Goal: Task Accomplishment & Management: Manage account settings

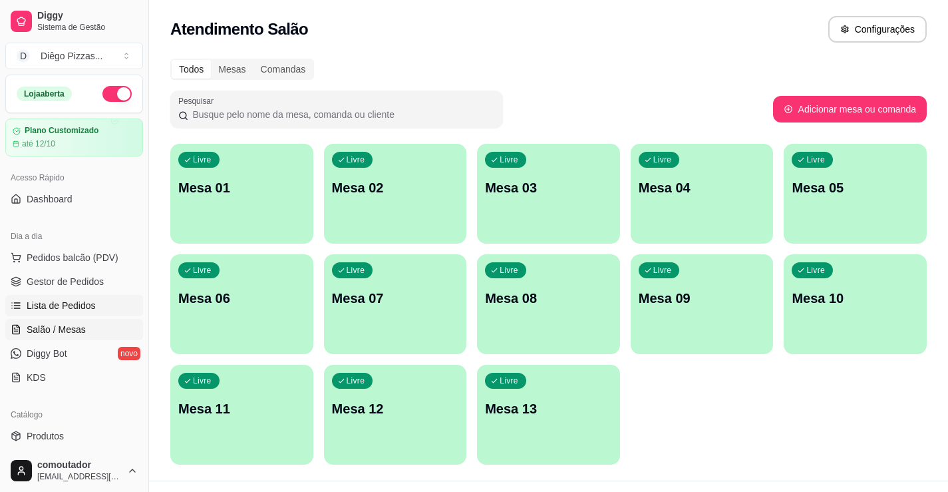
click at [82, 303] on span "Lista de Pedidos" at bounding box center [61, 305] width 69 height 13
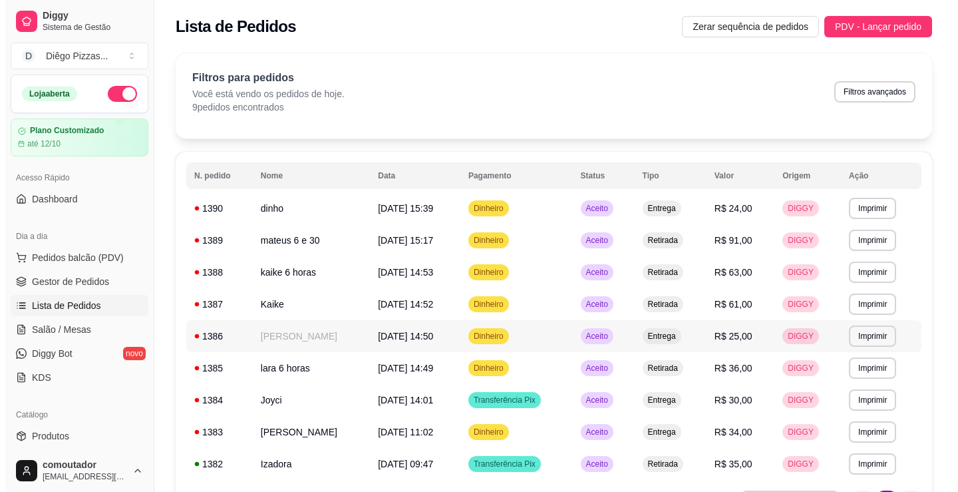
scroll to position [84, 0]
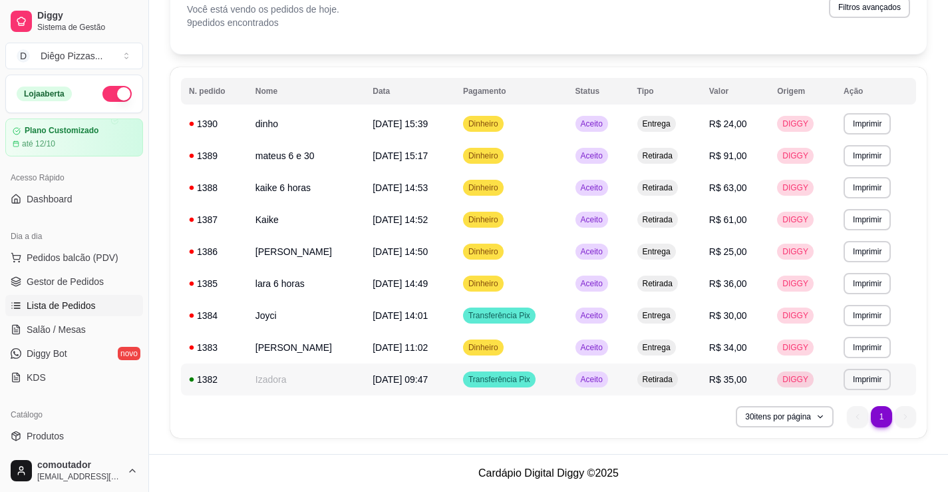
click at [331, 382] on td "Izadora" at bounding box center [305, 379] width 117 height 32
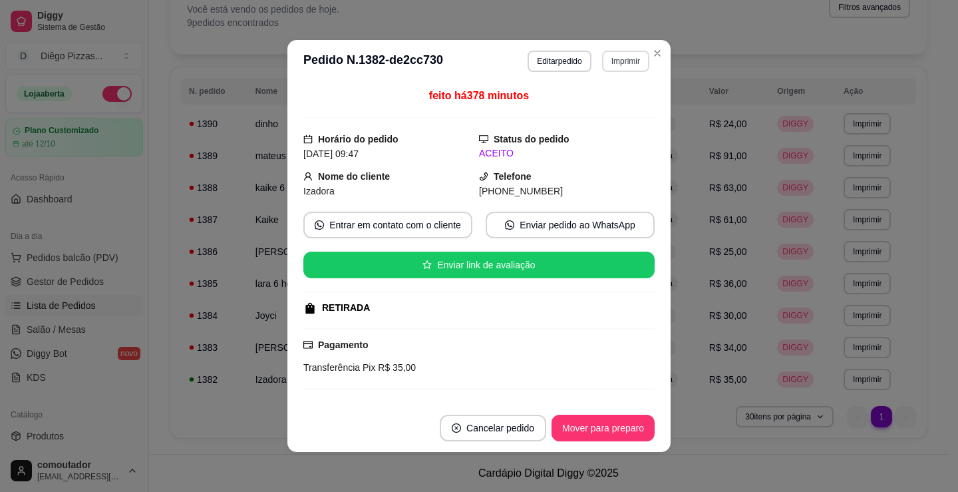
click at [609, 67] on button "Imprimir" at bounding box center [625, 61] width 47 height 21
click at [611, 109] on button "IMPRESSORA" at bounding box center [597, 107] width 93 height 21
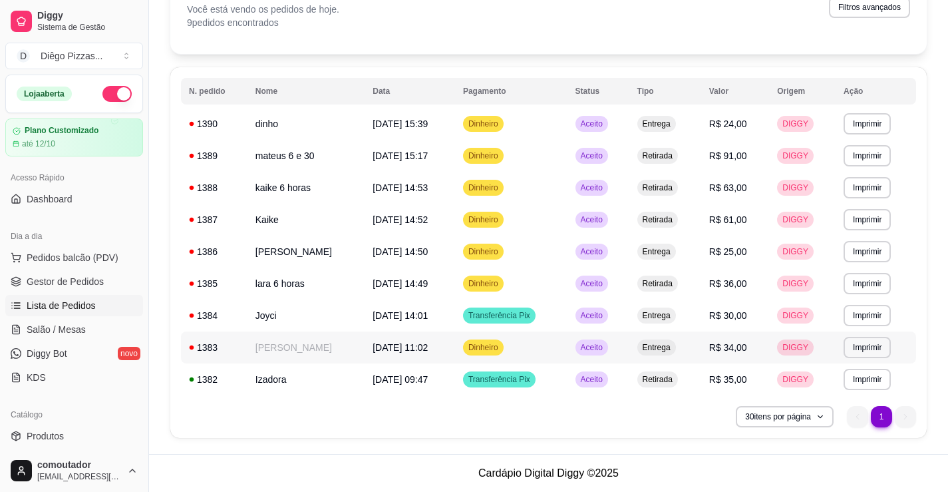
click at [325, 340] on td "[PERSON_NAME]" at bounding box center [305, 347] width 117 height 32
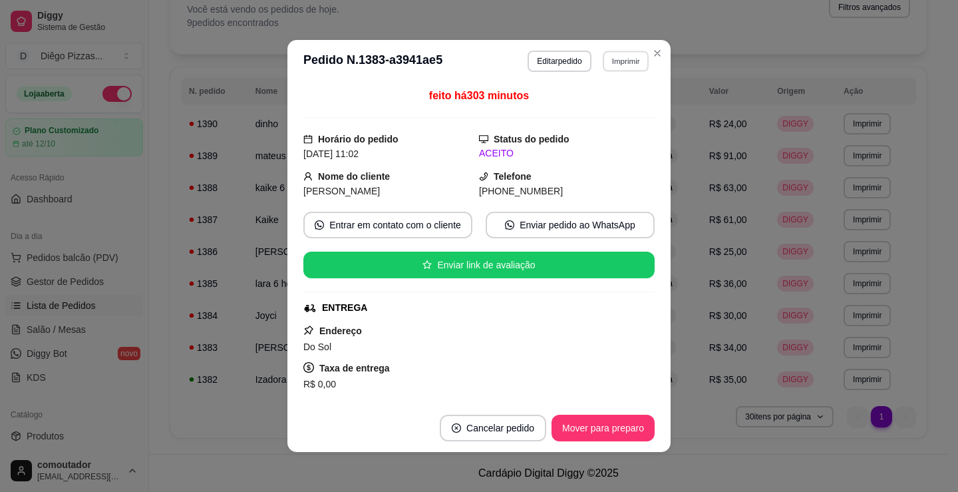
click at [615, 55] on button "Imprimir" at bounding box center [626, 61] width 46 height 21
click at [615, 105] on button "IMPRESSORA" at bounding box center [597, 107] width 96 height 21
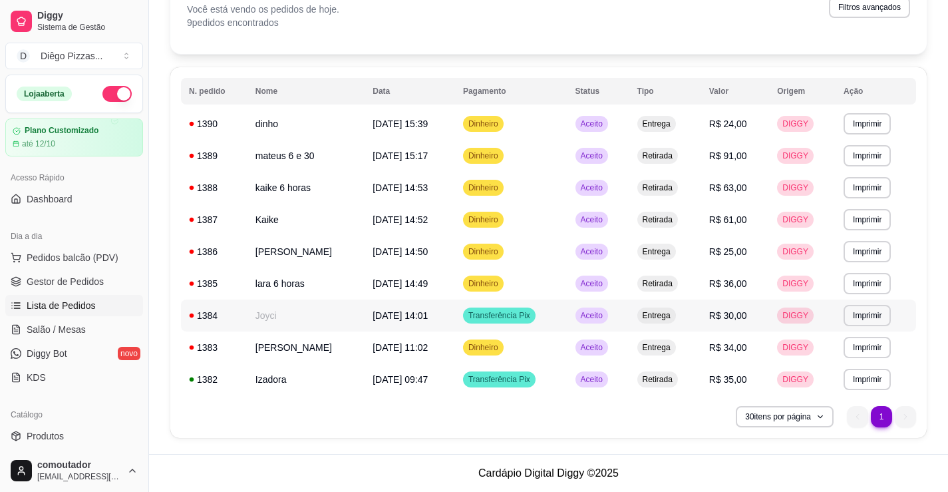
click at [327, 311] on td "Joyci" at bounding box center [305, 315] width 117 height 32
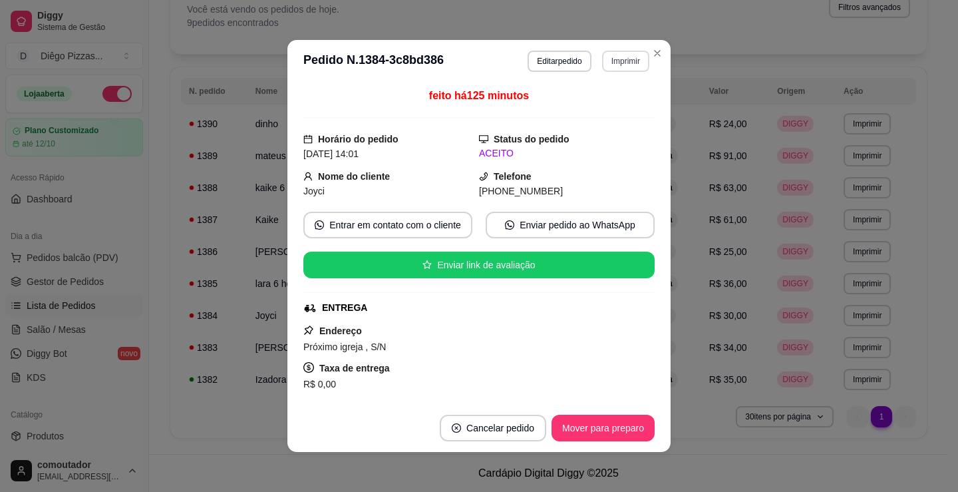
click at [613, 62] on button "Imprimir" at bounding box center [625, 61] width 47 height 21
click at [623, 109] on button "IMPRESSORA" at bounding box center [597, 107] width 93 height 21
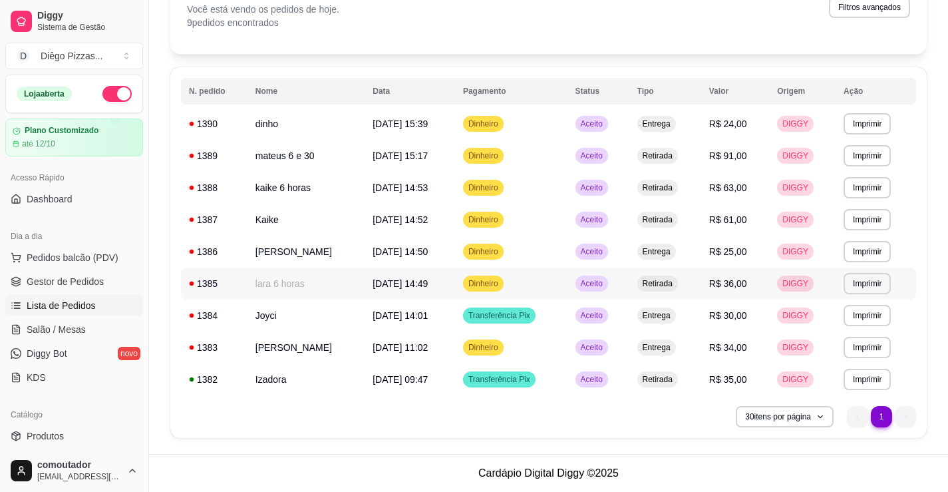
click at [297, 277] on td "lara 6 horas" at bounding box center [305, 283] width 117 height 32
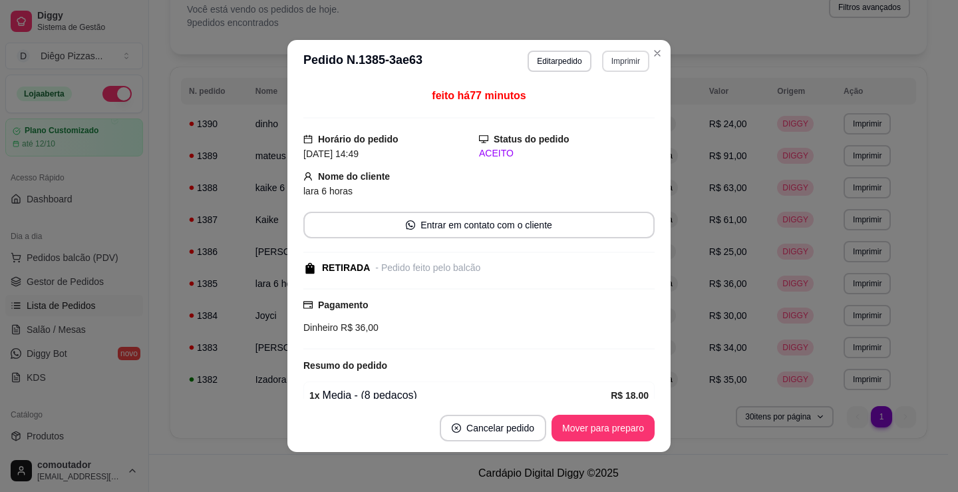
click at [627, 54] on button "Imprimir" at bounding box center [625, 61] width 47 height 21
click at [625, 109] on button "IMPRESSORA" at bounding box center [597, 107] width 96 height 21
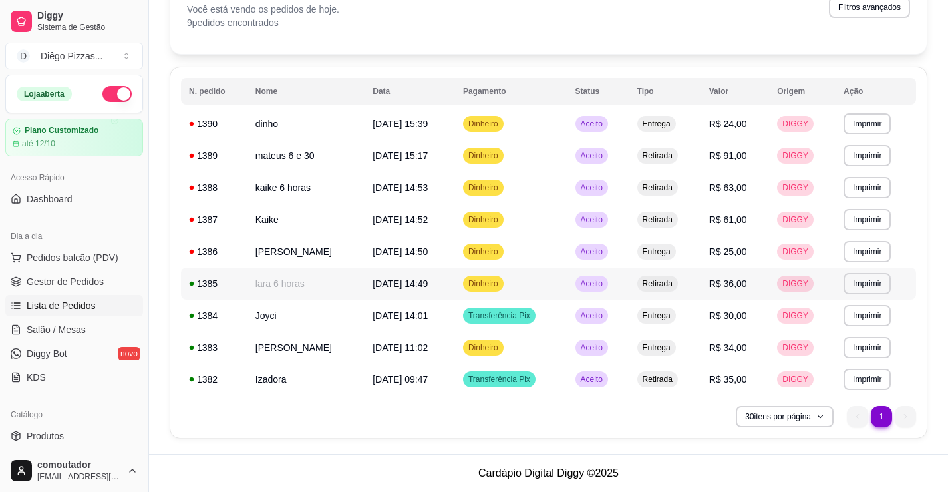
click at [280, 291] on td "lara 6 horas" at bounding box center [305, 283] width 117 height 32
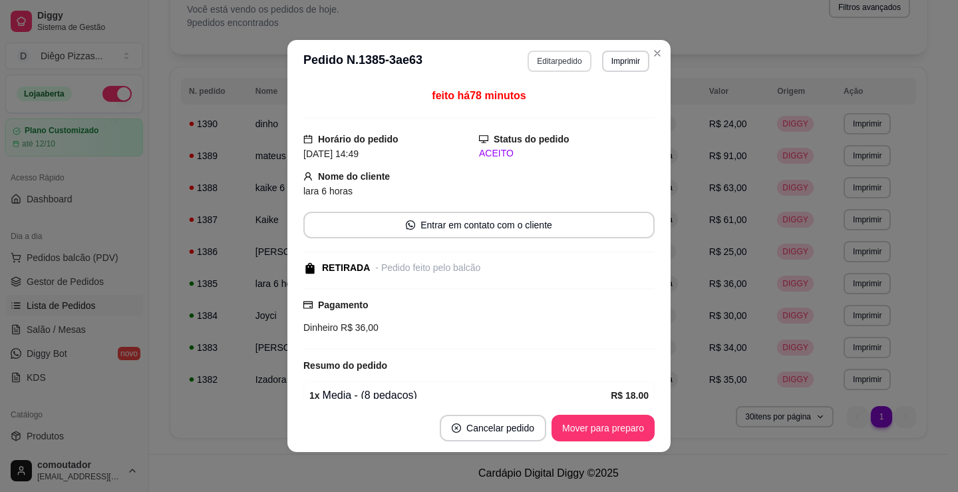
click at [541, 63] on button "Editar pedido" at bounding box center [558, 61] width 63 height 21
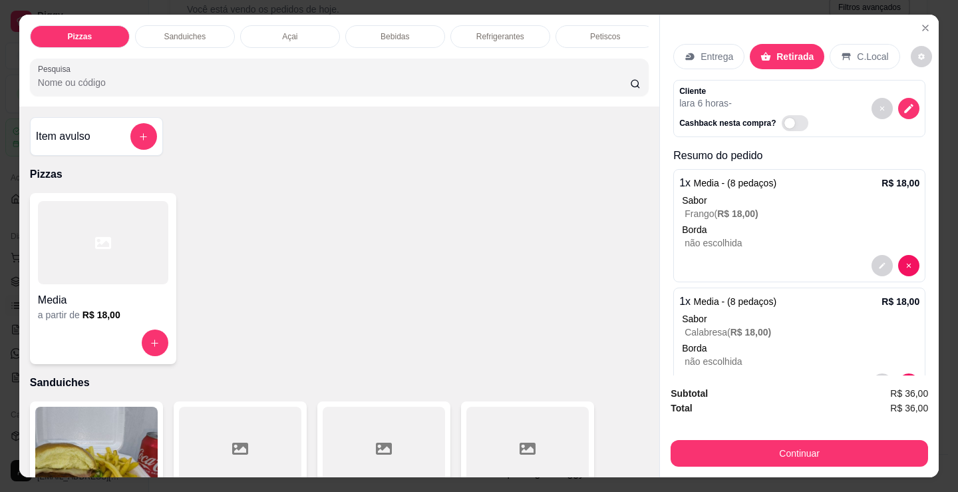
click at [190, 31] on p "Sanduiches" at bounding box center [185, 36] width 42 height 11
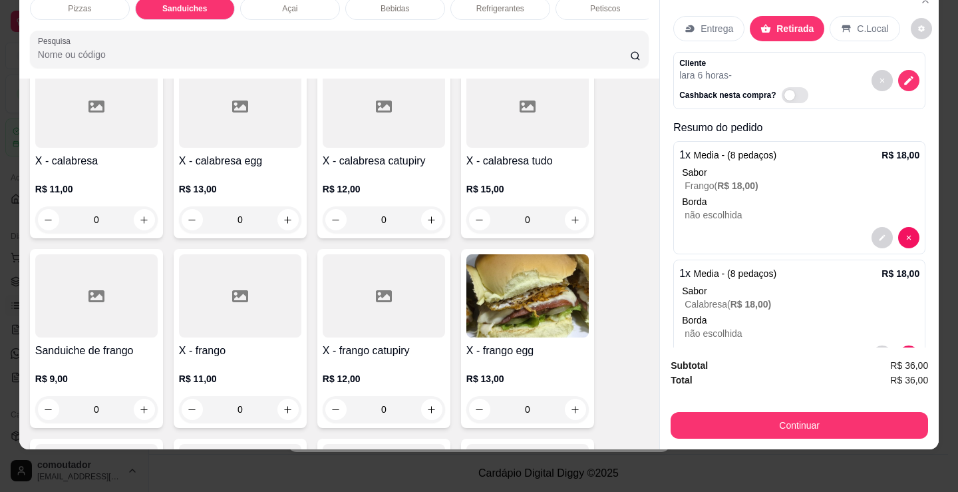
scroll to position [667, 0]
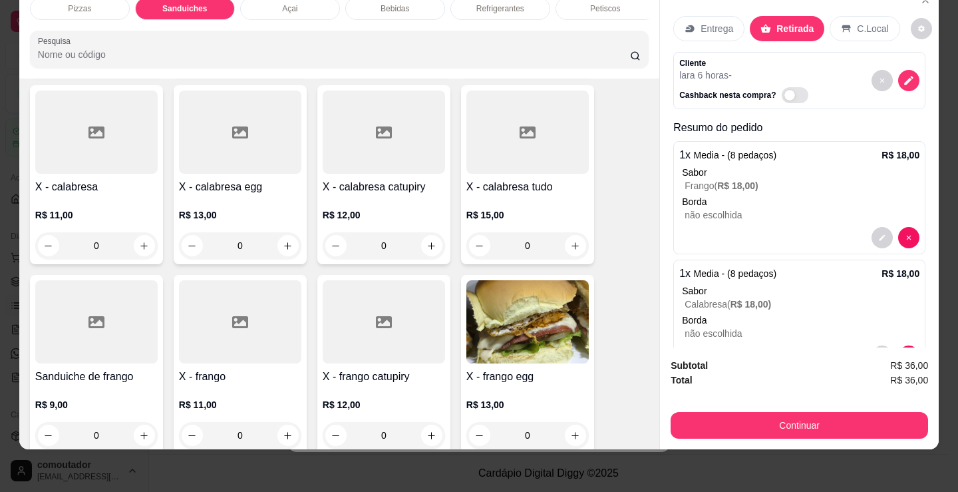
click at [570, 241] on div "0" at bounding box center [527, 245] width 122 height 27
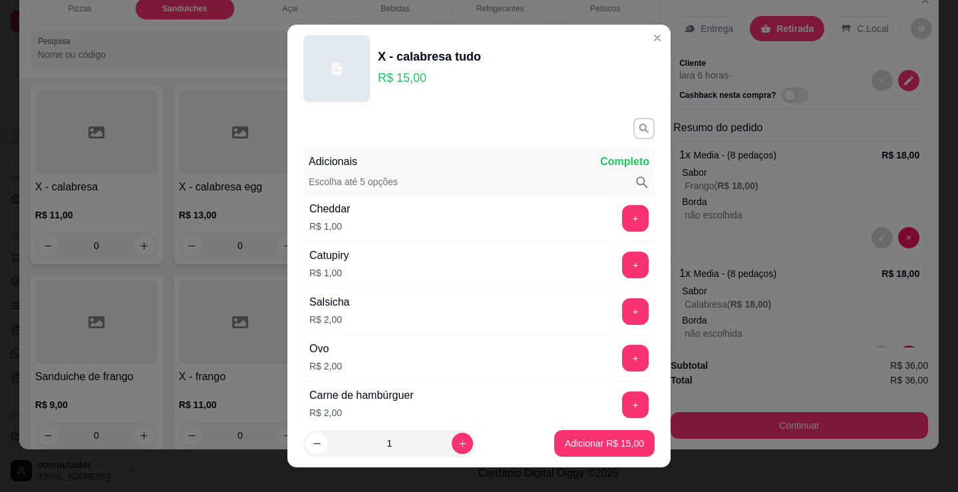
click at [432, 381] on div "Carne de hambúrguer R$ 2,00 +" at bounding box center [478, 404] width 351 height 47
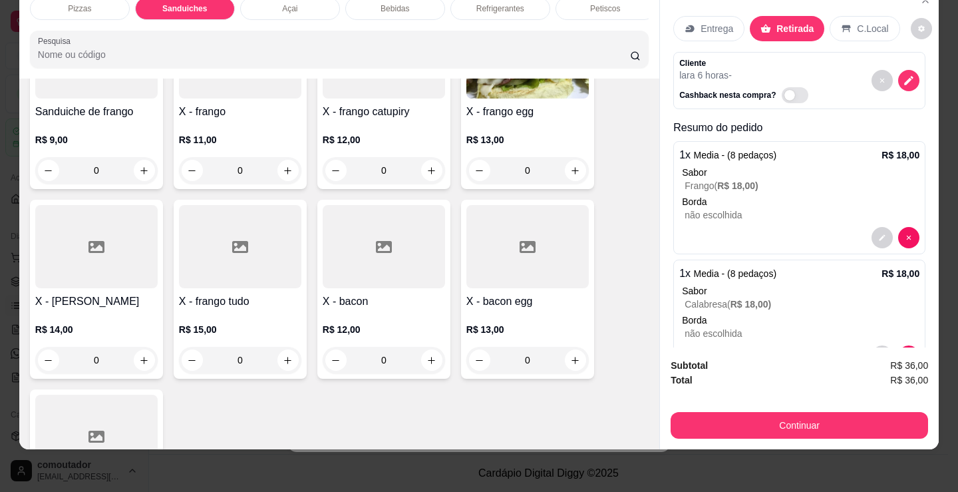
scroll to position [933, 0]
click at [281, 355] on div "0" at bounding box center [240, 358] width 122 height 27
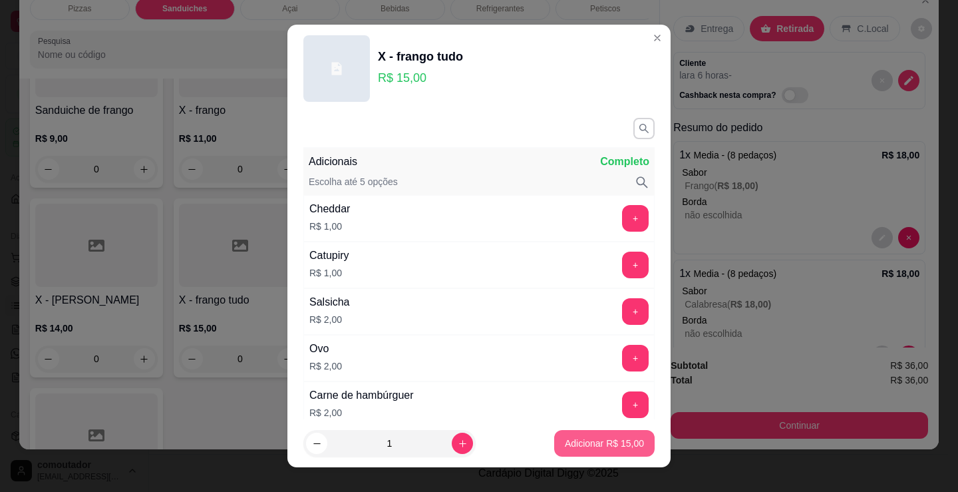
click at [576, 439] on p "Adicionar R$ 15,00" at bounding box center [604, 442] width 79 height 13
type input "1"
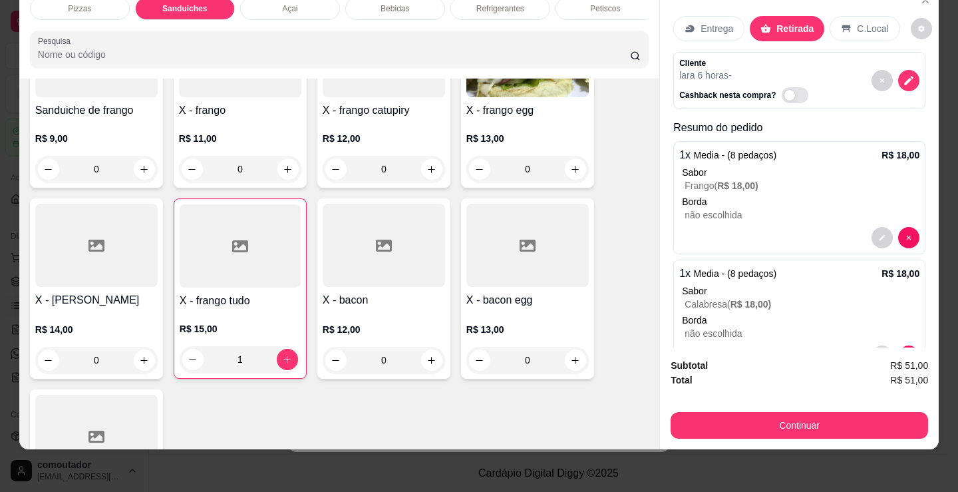
click at [751, 424] on button "Continuar" at bounding box center [798, 425] width 257 height 27
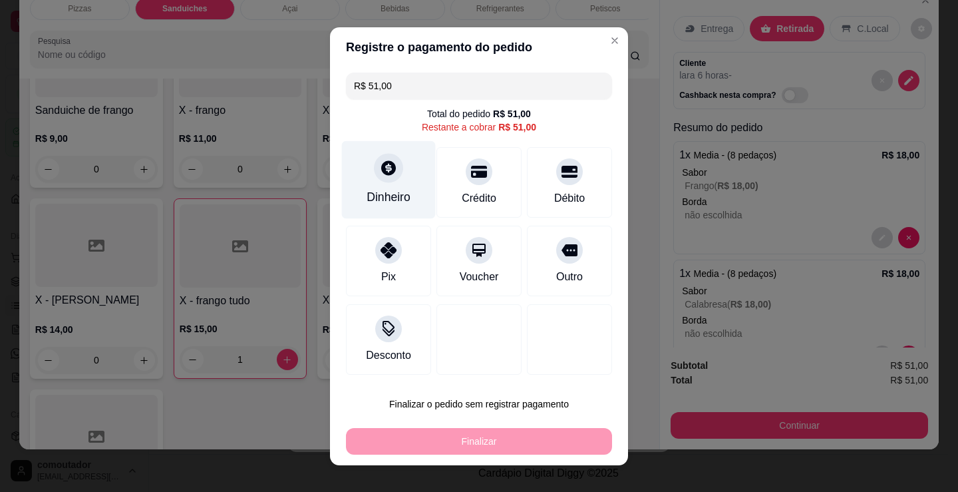
click at [351, 183] on div "Dinheiro" at bounding box center [389, 179] width 94 height 78
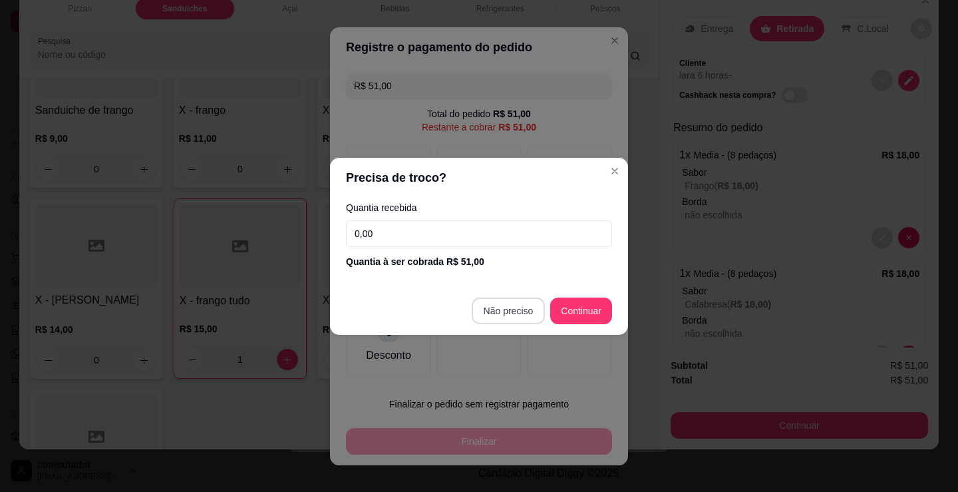
click at [514, 298] on footer "Não preciso Continuar" at bounding box center [479, 311] width 298 height 48
type input "R$ 0,00"
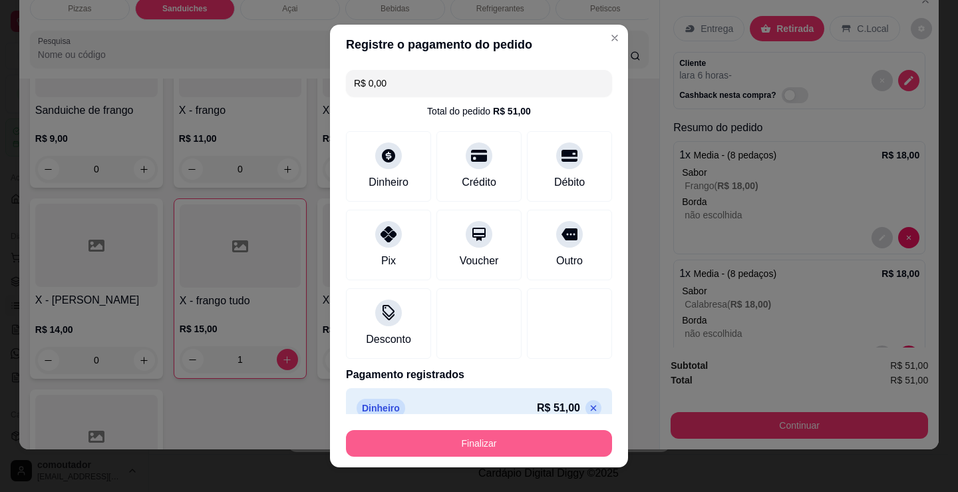
click at [511, 446] on button "Finalizar" at bounding box center [479, 443] width 266 height 27
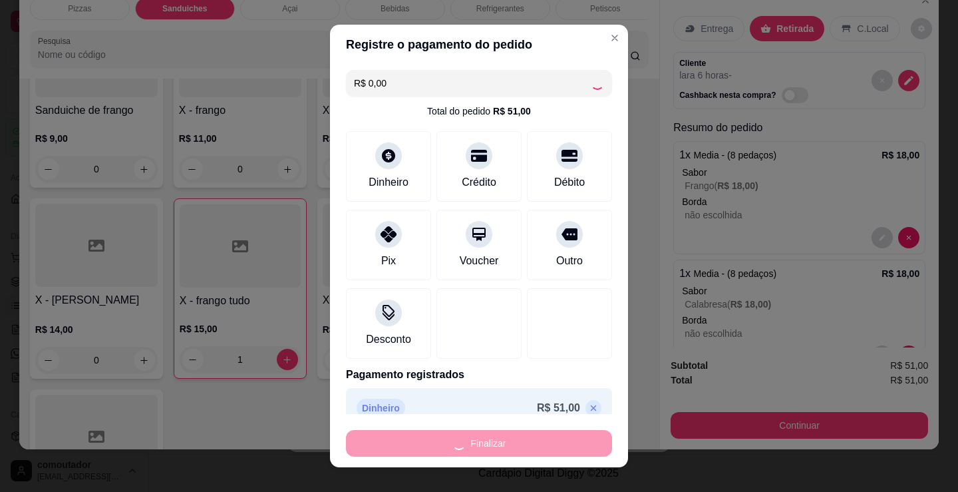
type input "0"
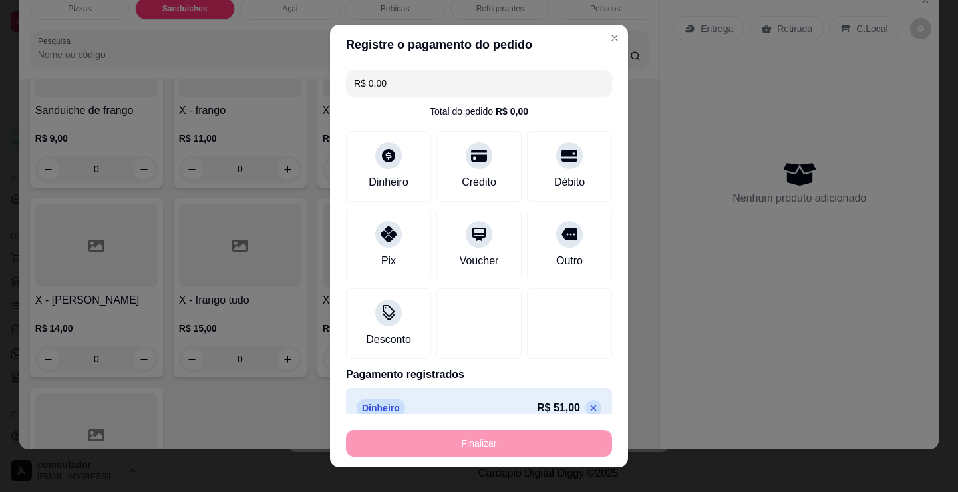
type input "-R$ 51,00"
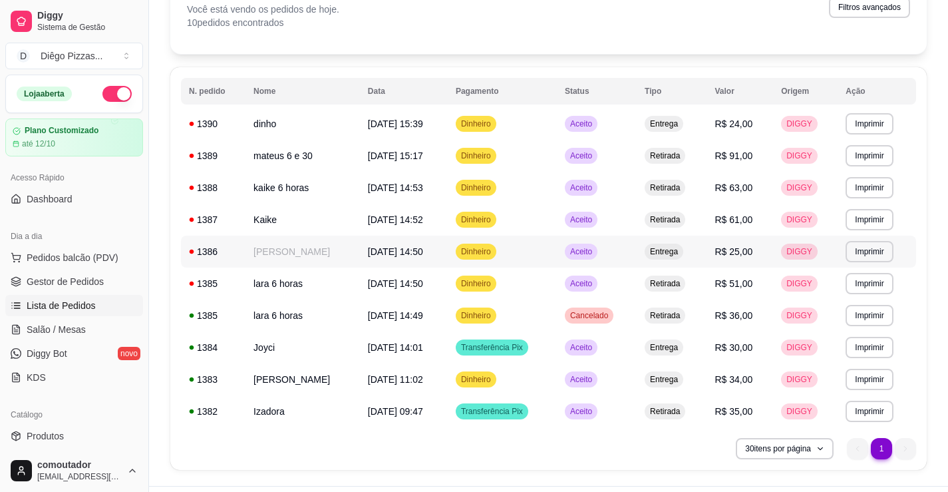
click at [423, 255] on span "[DATE] 14:50" at bounding box center [395, 251] width 55 height 11
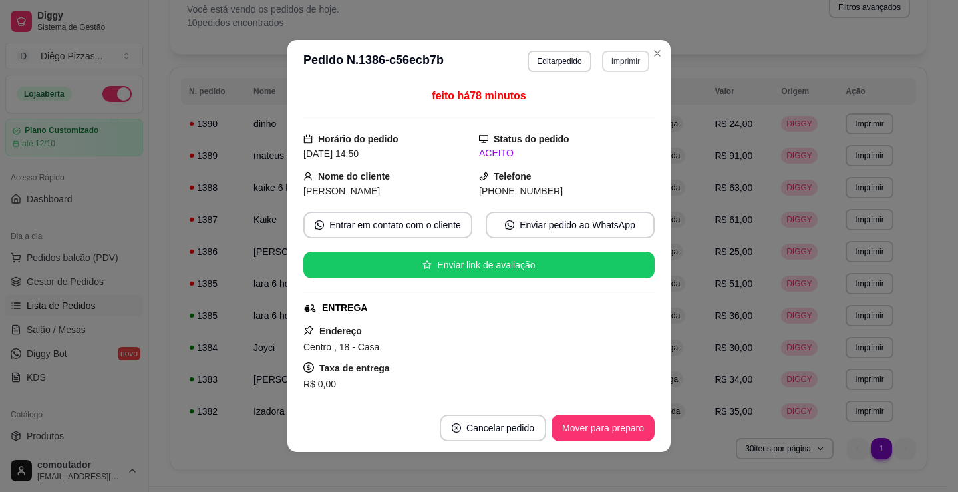
click at [613, 59] on button "Imprimir" at bounding box center [625, 61] width 47 height 21
click at [621, 108] on button "IMPRESSORA" at bounding box center [597, 107] width 96 height 21
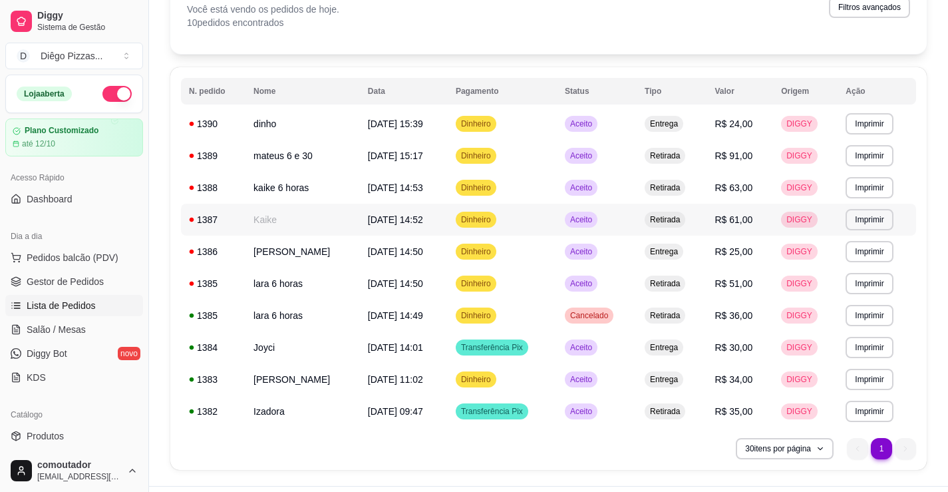
click at [321, 231] on td "Kaike" at bounding box center [302, 220] width 114 height 32
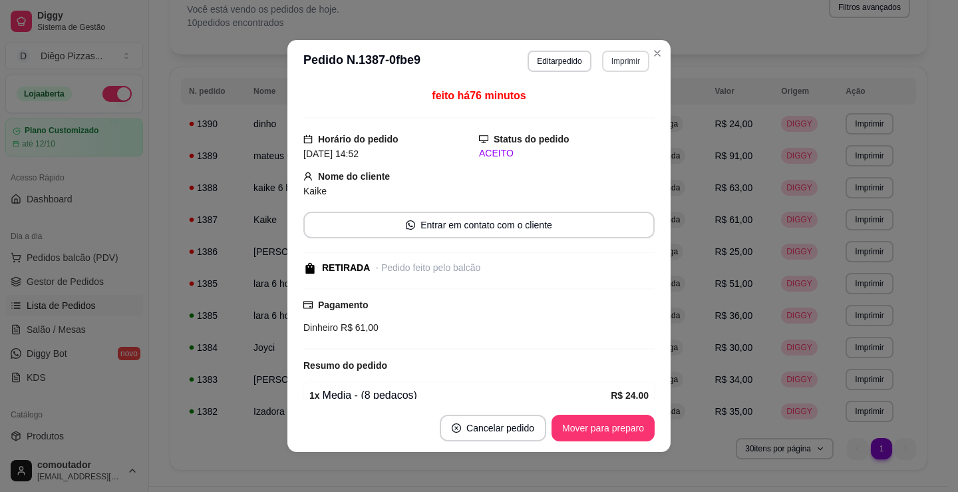
click at [615, 66] on button "Imprimir" at bounding box center [625, 61] width 47 height 21
click at [623, 103] on button "IMPRESSORA" at bounding box center [597, 107] width 93 height 21
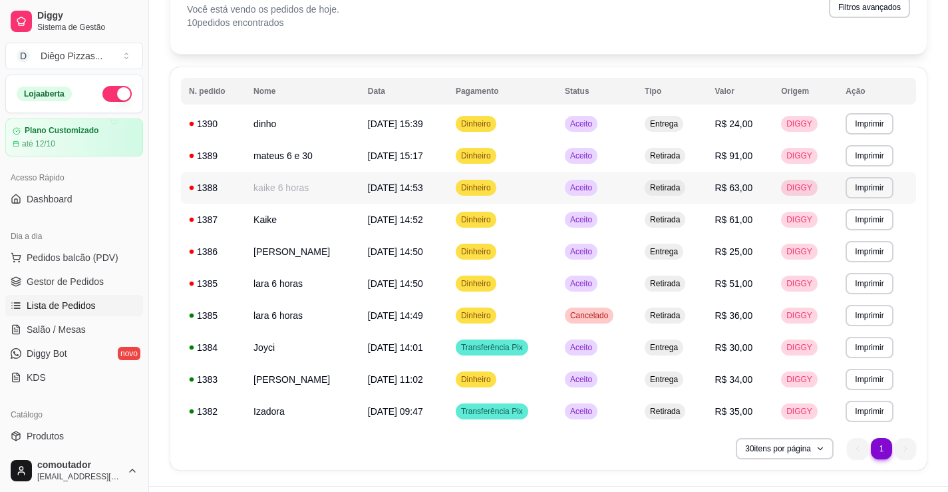
click at [326, 185] on td "kaike 6 horas" at bounding box center [302, 188] width 114 height 32
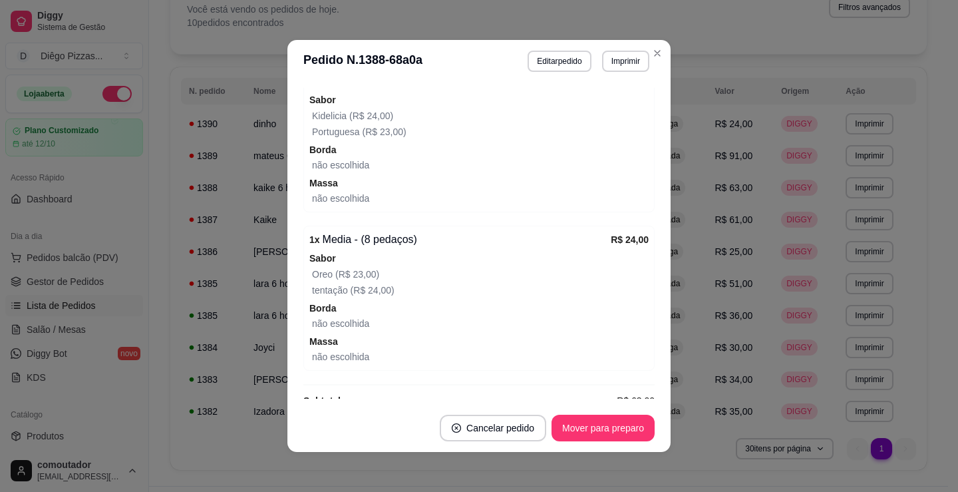
scroll to position [379, 0]
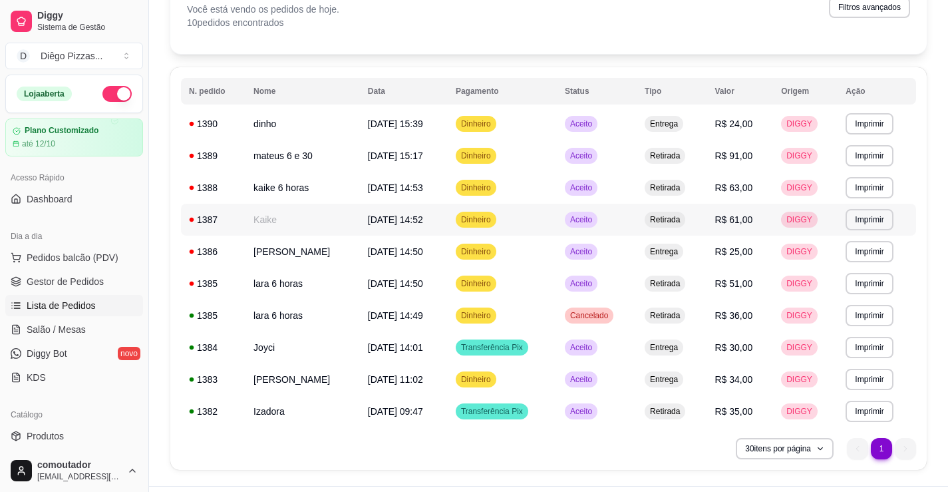
click at [423, 221] on span "[DATE] 14:52" at bounding box center [395, 219] width 55 height 11
click at [448, 212] on td "[DATE] 14:52" at bounding box center [404, 220] width 88 height 32
click at [343, 184] on td "kaike 6 horas" at bounding box center [302, 188] width 114 height 32
click at [720, 59] on div "**********" at bounding box center [548, 219] width 756 height 501
click at [423, 185] on span "[DATE] 14:53" at bounding box center [395, 187] width 55 height 11
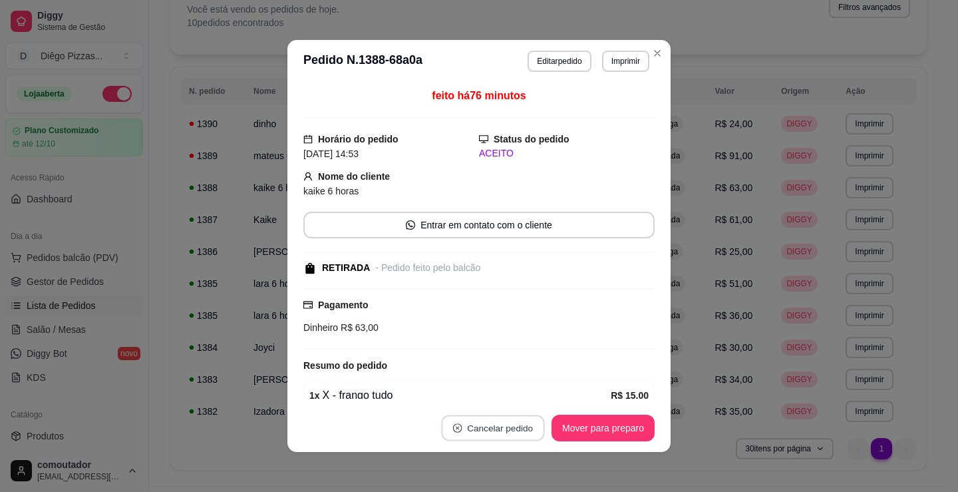
click at [511, 436] on button "Cancelar pedido" at bounding box center [492, 428] width 103 height 26
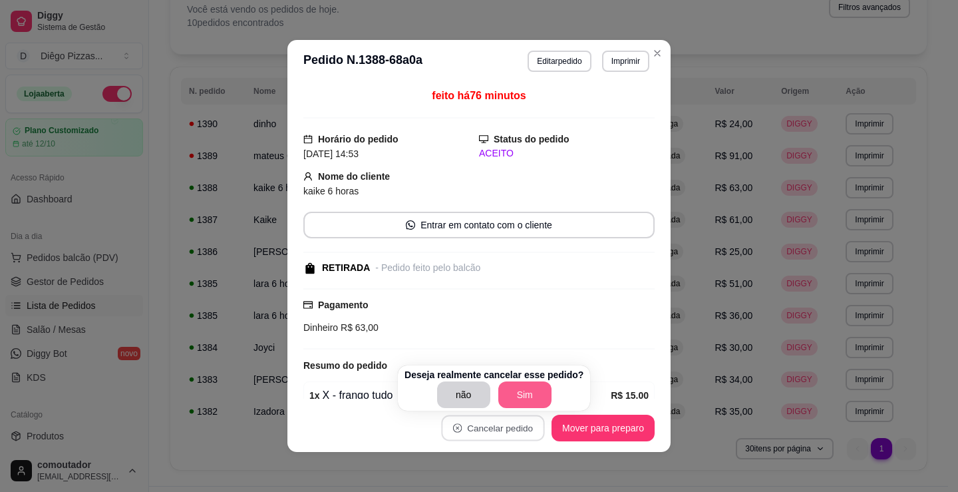
click at [531, 390] on button "Sim" at bounding box center [524, 394] width 53 height 27
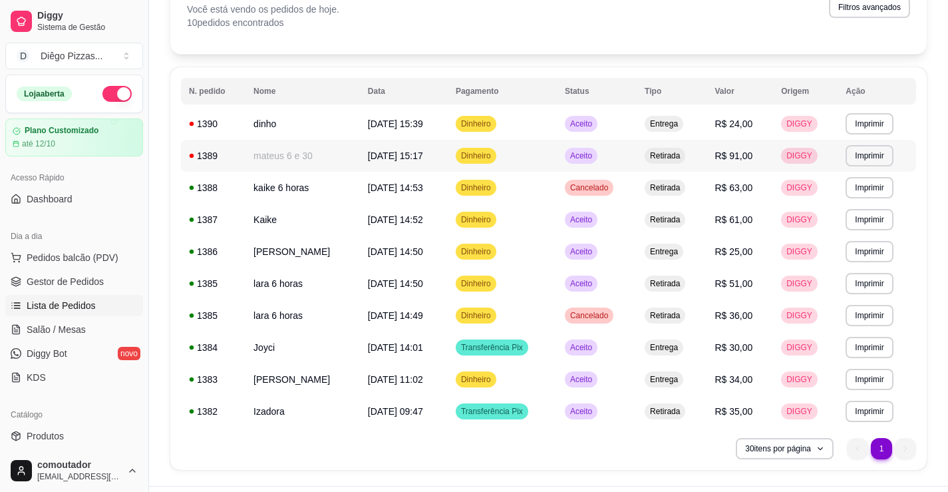
click at [360, 154] on td "mateus 6 e 30" at bounding box center [302, 156] width 114 height 32
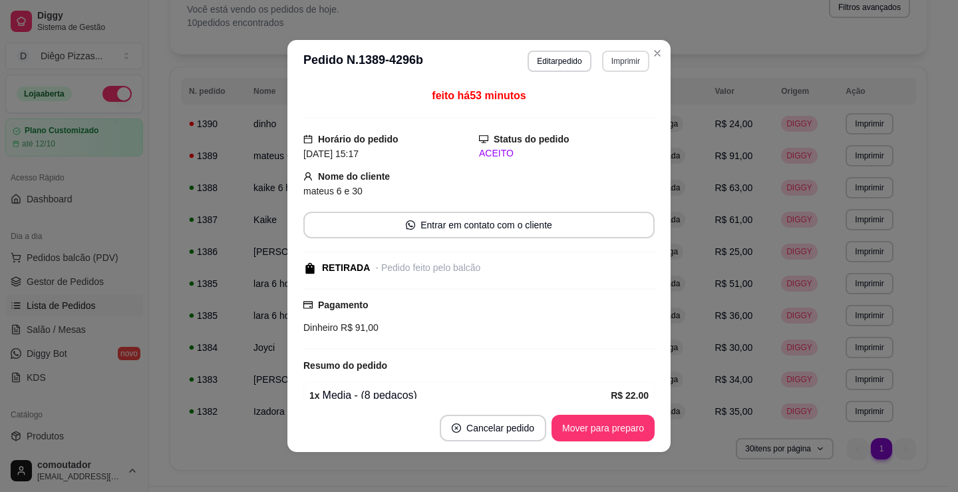
click at [617, 61] on button "Imprimir" at bounding box center [625, 61] width 47 height 21
click at [605, 110] on button "IMPRESSORA" at bounding box center [597, 107] width 96 height 21
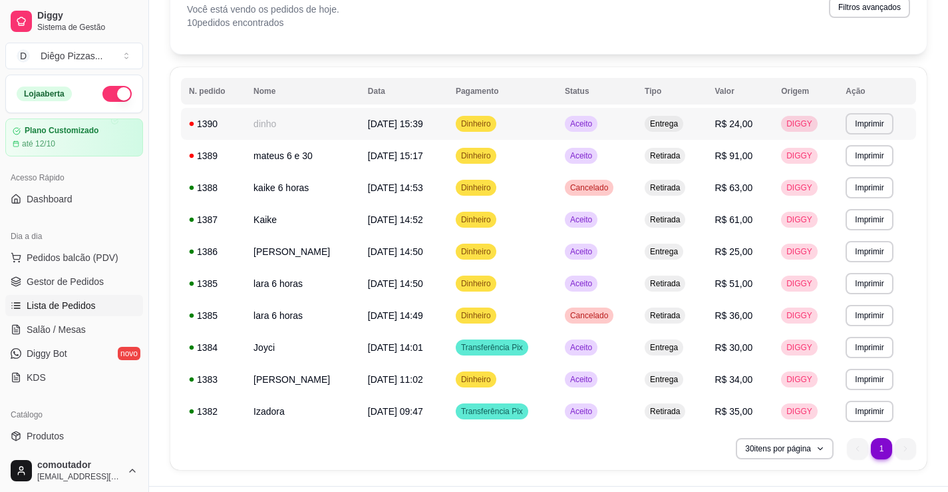
click at [360, 123] on td "dinho" at bounding box center [302, 124] width 114 height 32
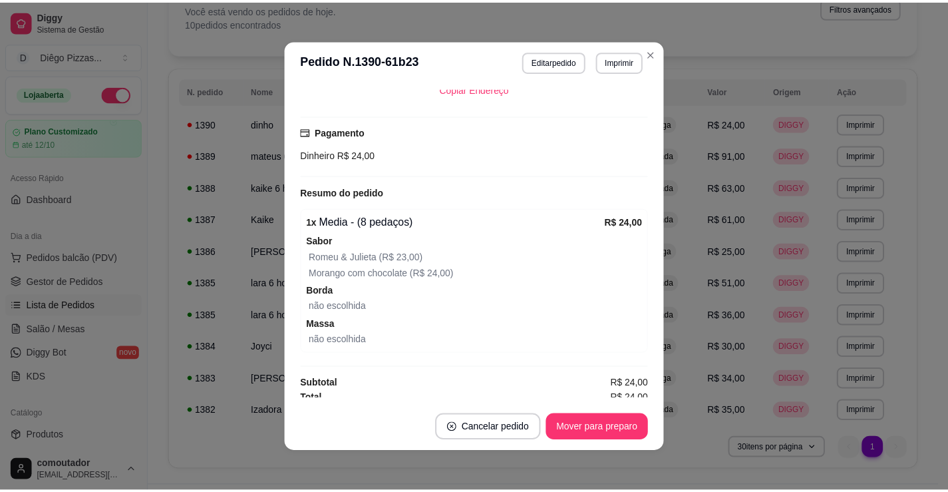
scroll to position [283, 0]
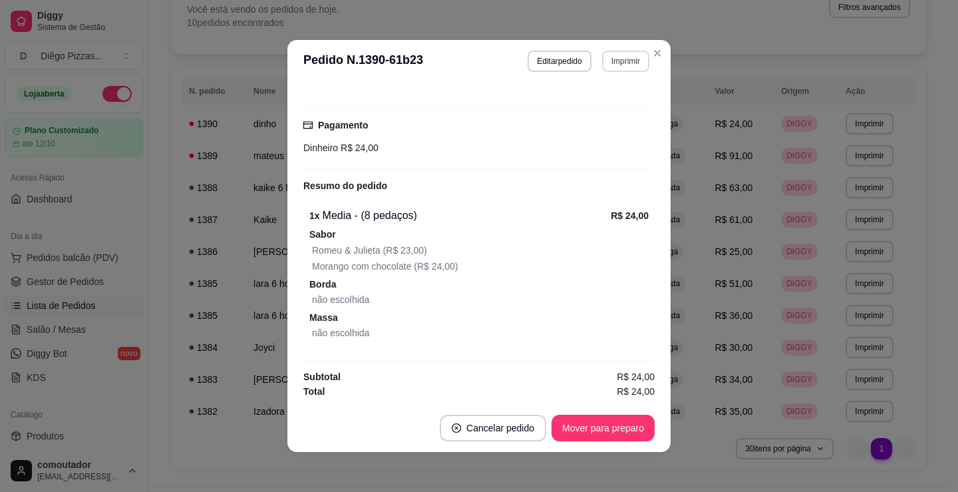
click at [628, 58] on button "Imprimir" at bounding box center [625, 61] width 47 height 21
click at [633, 100] on button "IMPRESSORA" at bounding box center [597, 107] width 96 height 21
